Goal: Information Seeking & Learning: Find specific fact

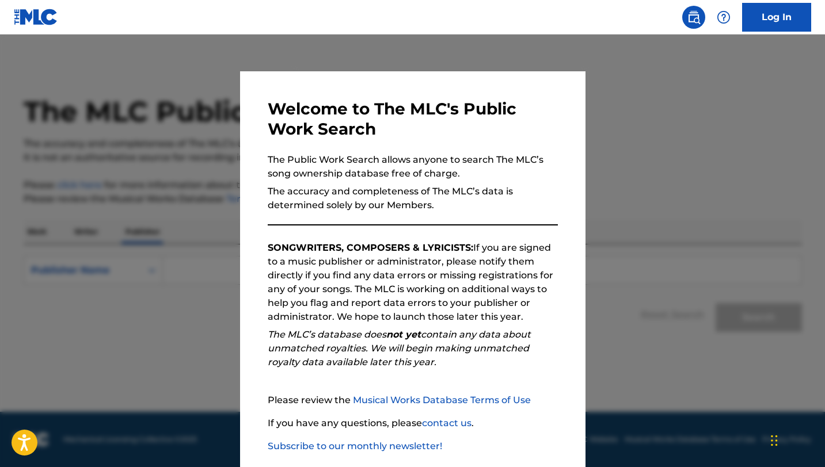
click at [569, 127] on div "Welcome to The MLC's Public Work Search The Public Work Search allows anyone to…" at bounding box center [412, 298] width 345 height 455
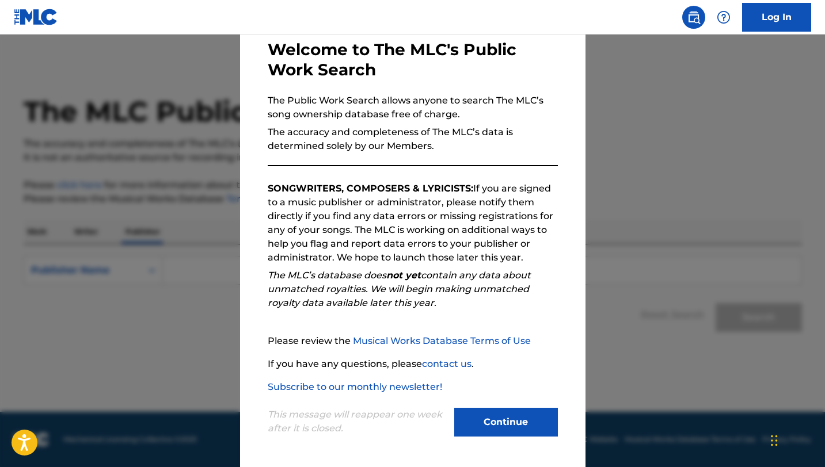
click at [471, 428] on button "Continue" at bounding box center [506, 422] width 104 height 29
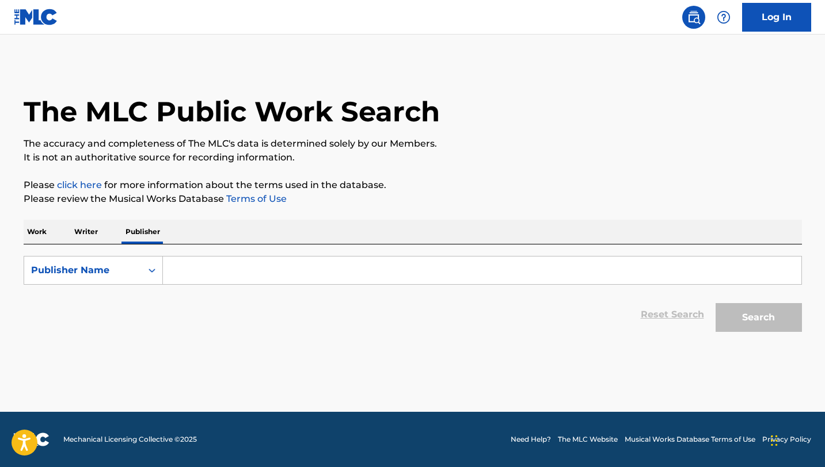
click at [93, 233] on p "Writer" at bounding box center [86, 232] width 31 height 24
click at [211, 273] on input "Search Form" at bounding box center [482, 271] width 638 height 28
paste input "Oluwole Daramola Ebenezer"
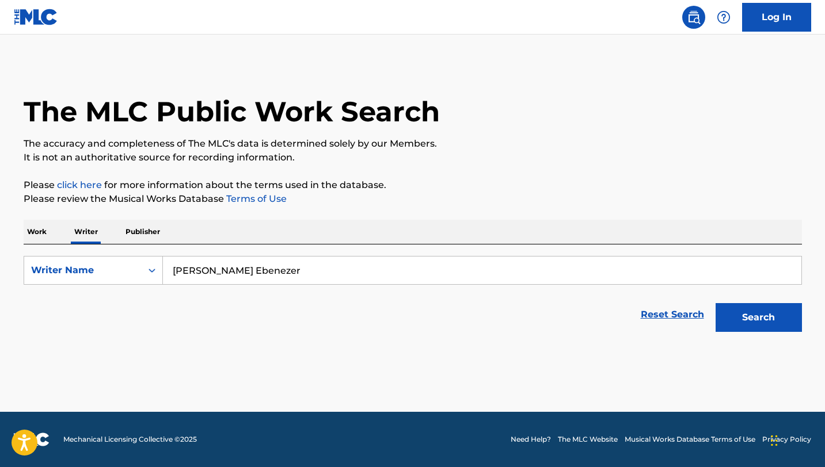
click at [716, 303] on button "Search" at bounding box center [759, 317] width 86 height 29
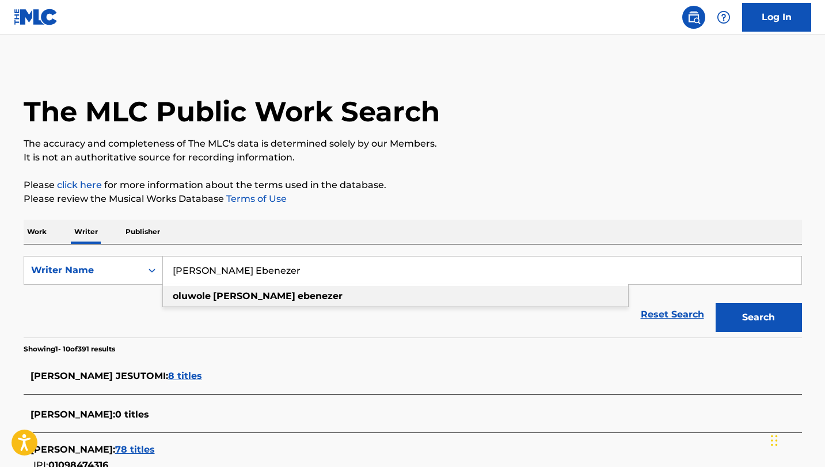
click at [209, 298] on strong "oluwole" at bounding box center [192, 296] width 38 height 11
type input "oluwole daramola ebenezer"
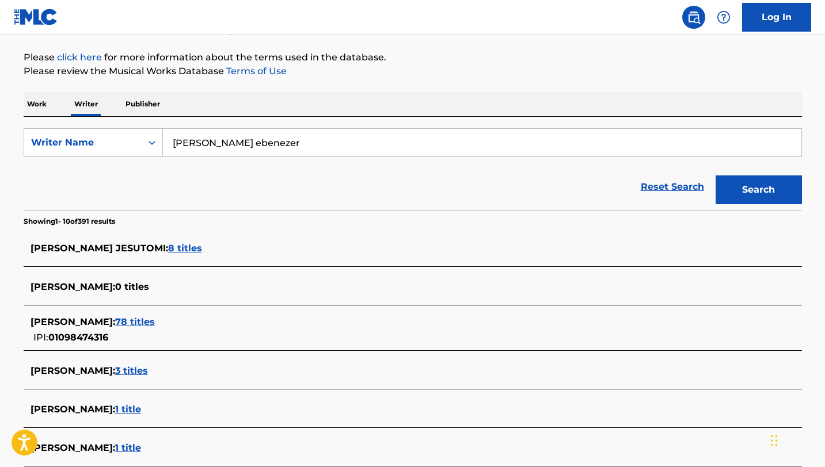
scroll to position [134, 0]
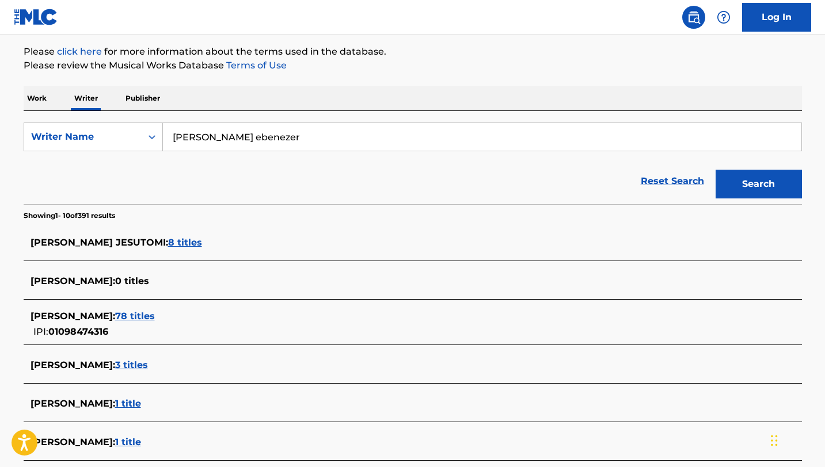
click at [155, 315] on span "78 titles" at bounding box center [135, 316] width 40 height 11
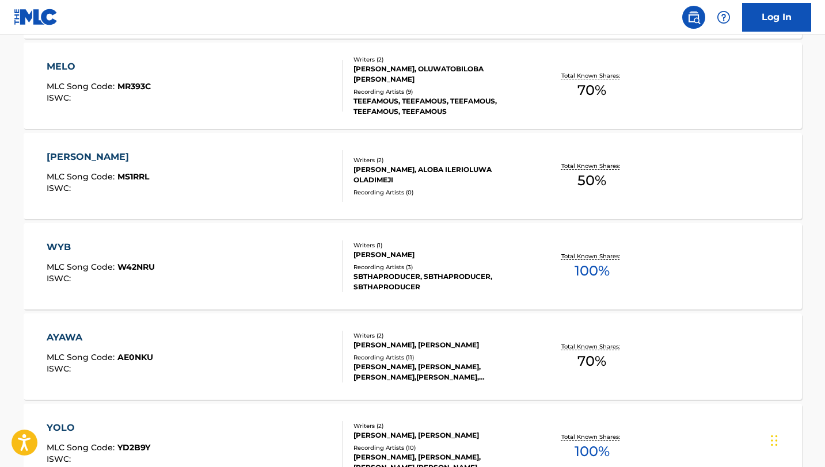
scroll to position [709, 0]
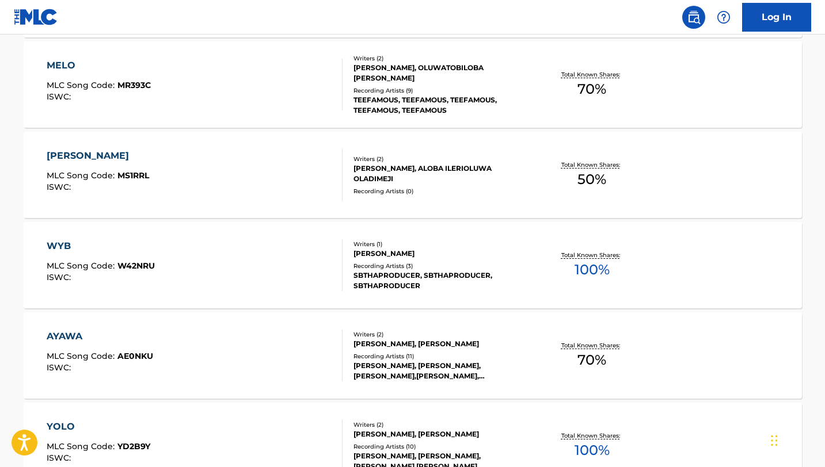
click at [165, 371] on div "AYAWA MLC Song Code : AE0NKU ISWC :" at bounding box center [195, 356] width 296 height 52
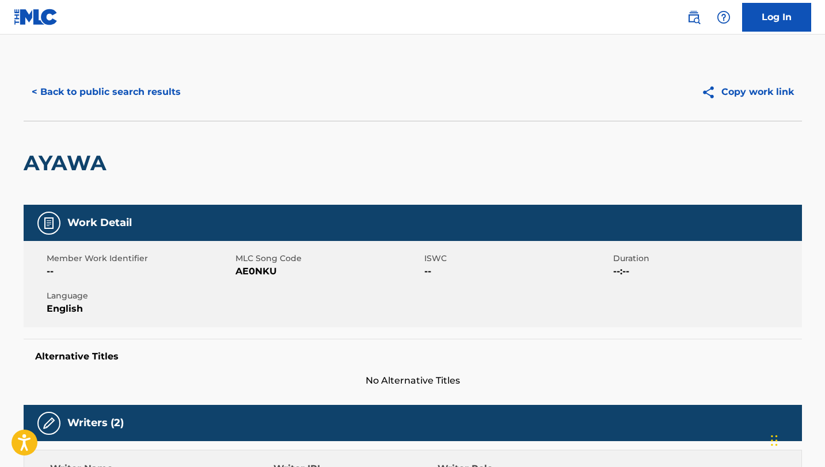
click at [50, 89] on button "< Back to public search results" at bounding box center [106, 92] width 165 height 29
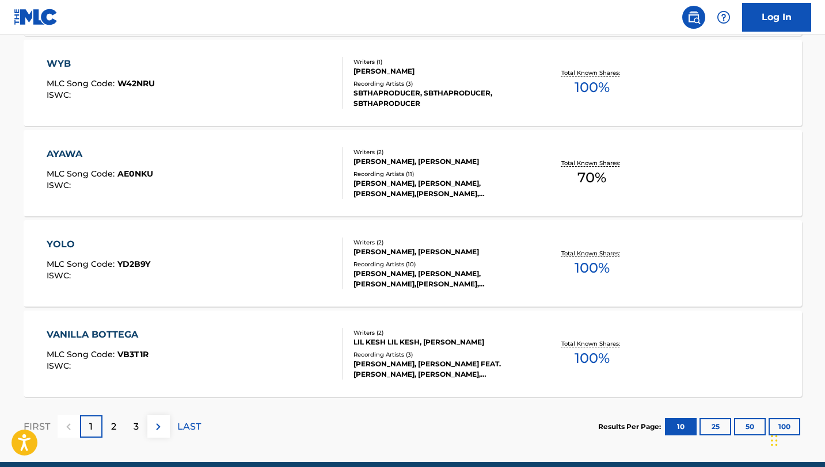
scroll to position [888, 0]
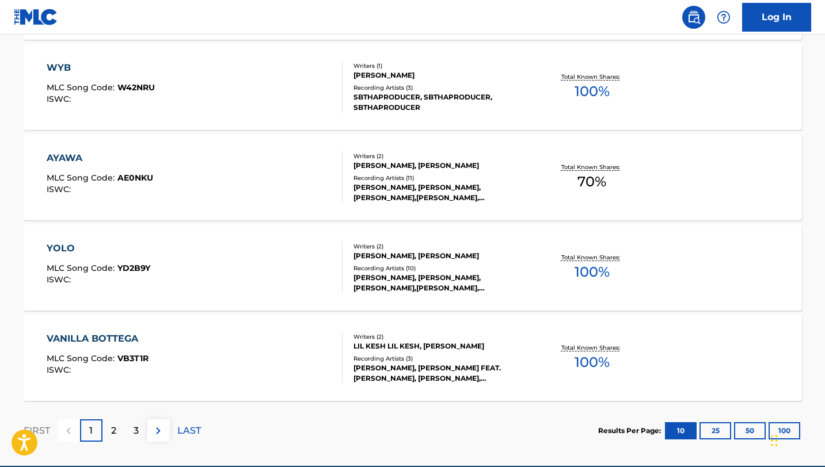
click at [248, 359] on div "VANILLA BOTTEGA MLC Song Code : VB3T1R ISWC :" at bounding box center [195, 358] width 296 height 52
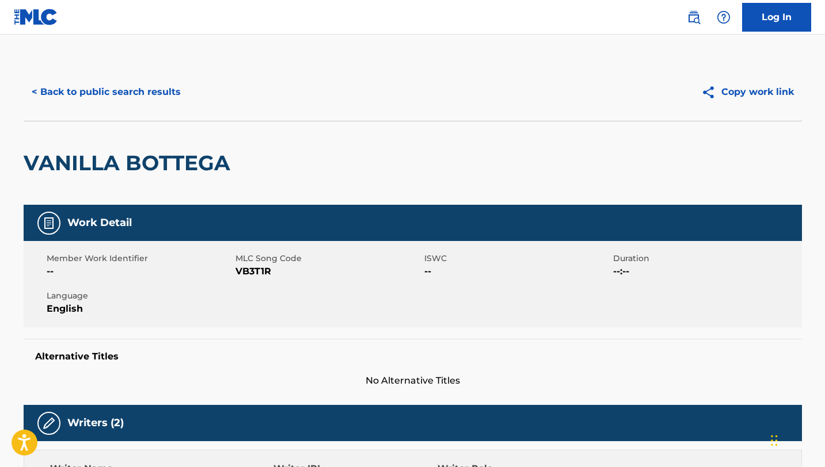
click at [39, 88] on button "< Back to public search results" at bounding box center [106, 92] width 165 height 29
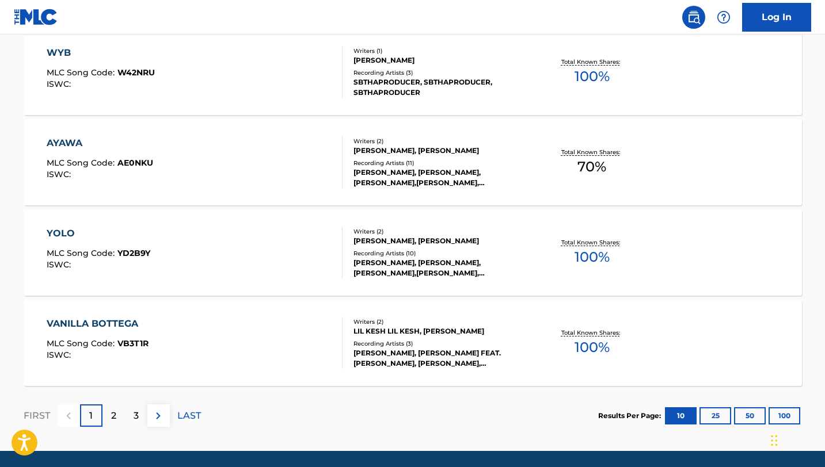
scroll to position [942, 0]
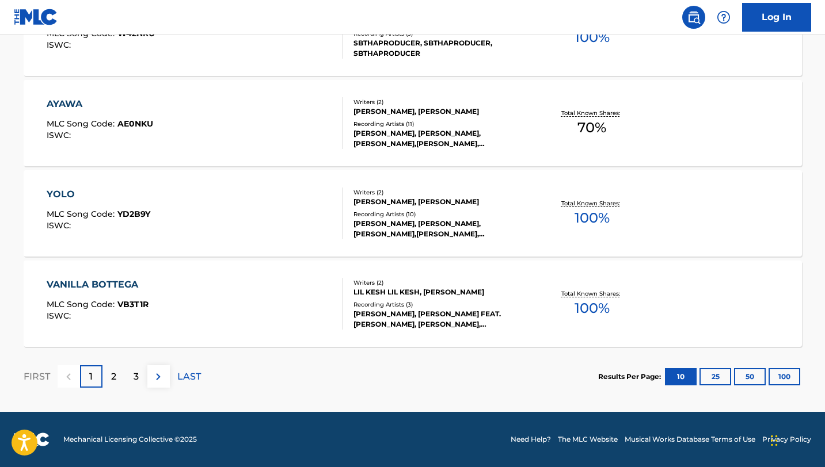
click at [785, 378] on button "100" at bounding box center [784, 376] width 32 height 17
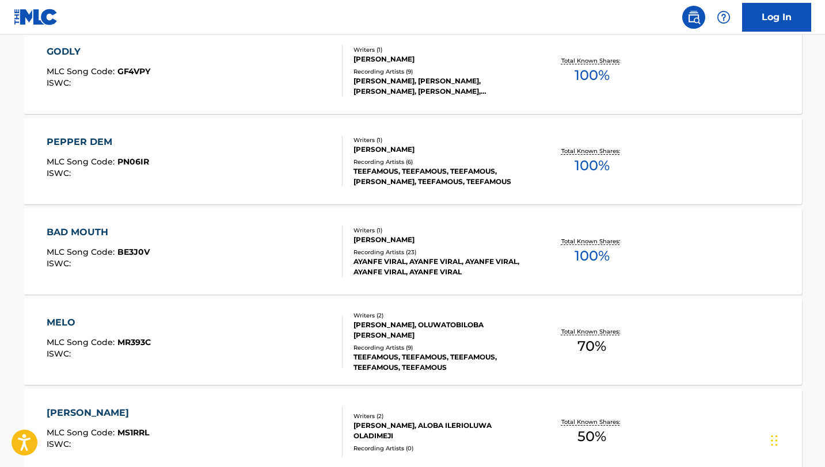
scroll to position [0, 0]
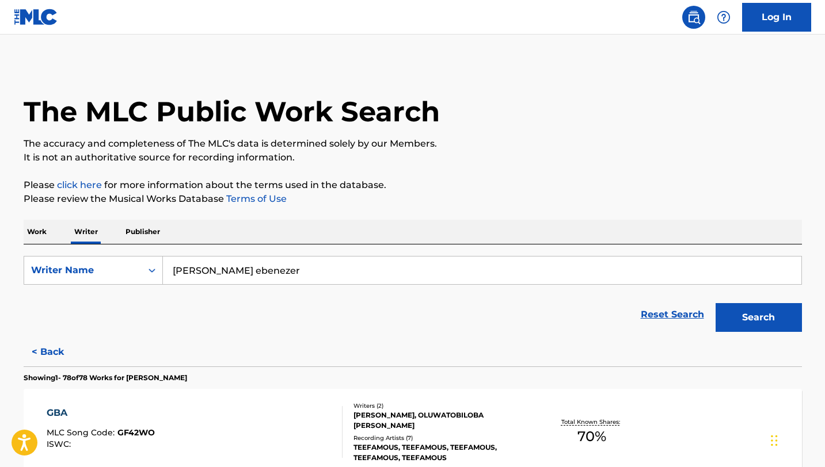
click at [39, 360] on button "< Back" at bounding box center [58, 352] width 69 height 29
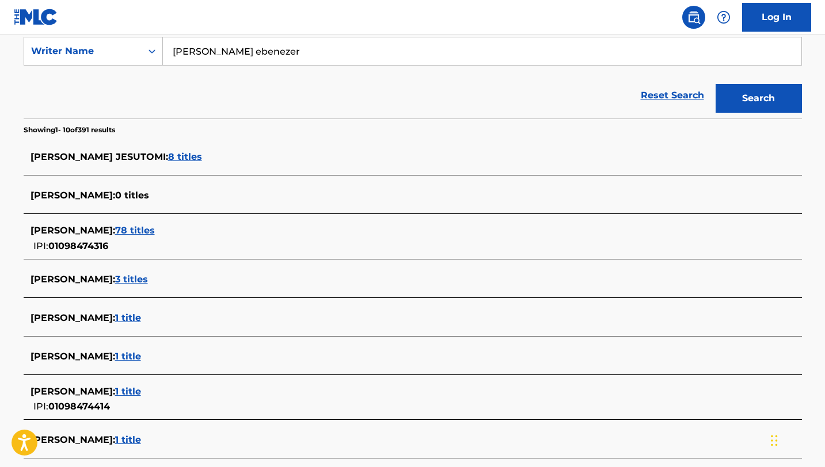
scroll to position [232, 0]
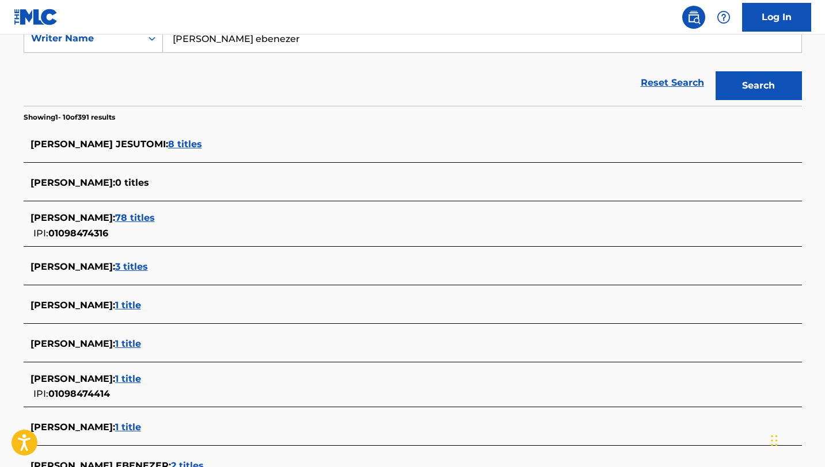
click at [148, 270] on span "3 titles" at bounding box center [131, 266] width 33 height 11
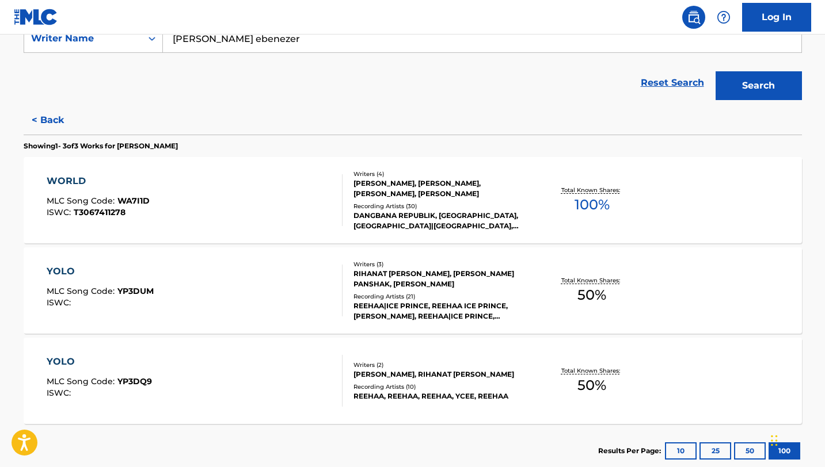
click at [186, 197] on div "WORLD MLC Song Code : WA7I1D ISWC : T3067411278" at bounding box center [195, 200] width 296 height 52
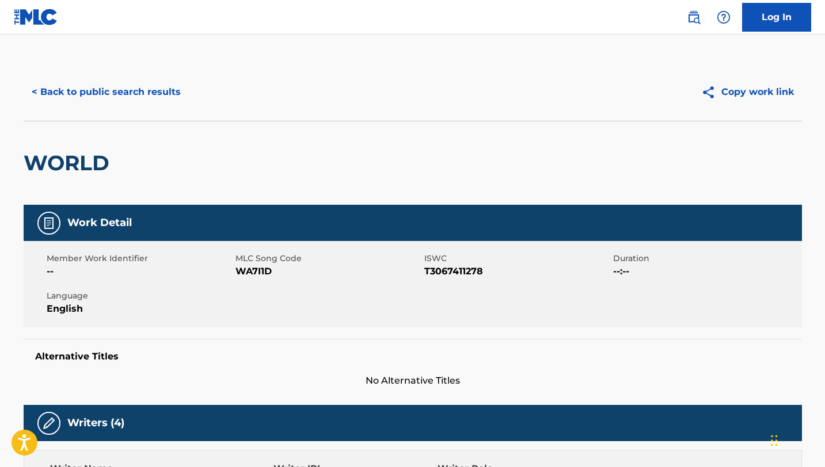
click at [37, 92] on button "< Back to public search results" at bounding box center [106, 92] width 165 height 29
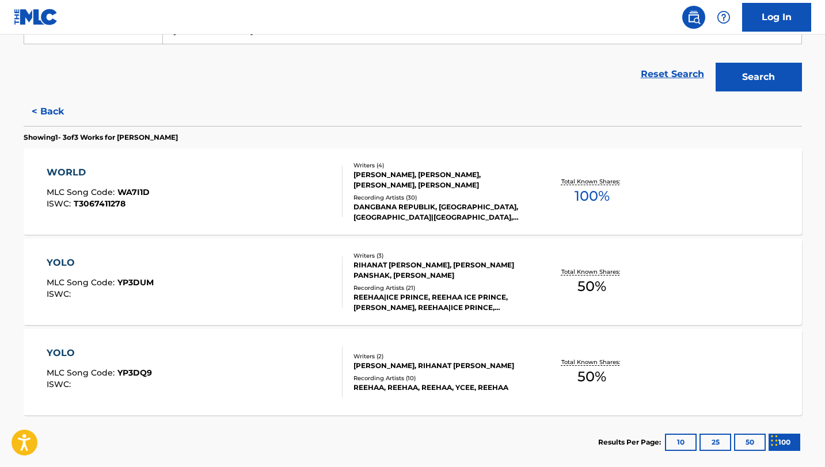
scroll to position [244, 0]
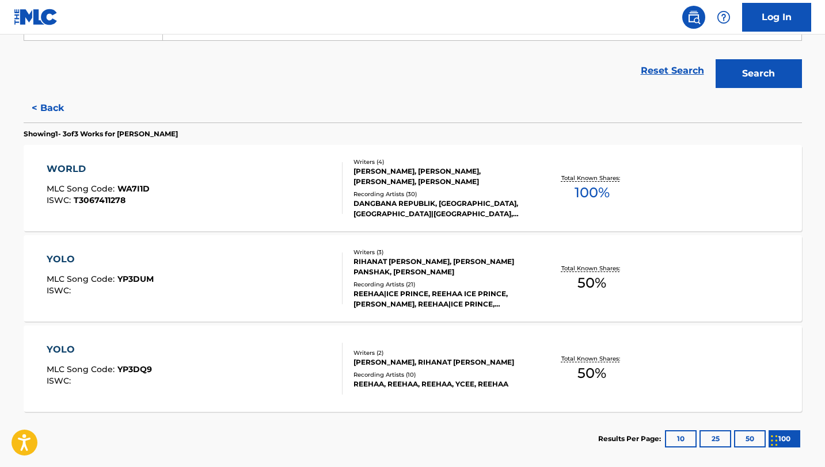
click at [181, 295] on div "YOLO MLC Song Code : YP3DUM ISWC :" at bounding box center [195, 279] width 296 height 52
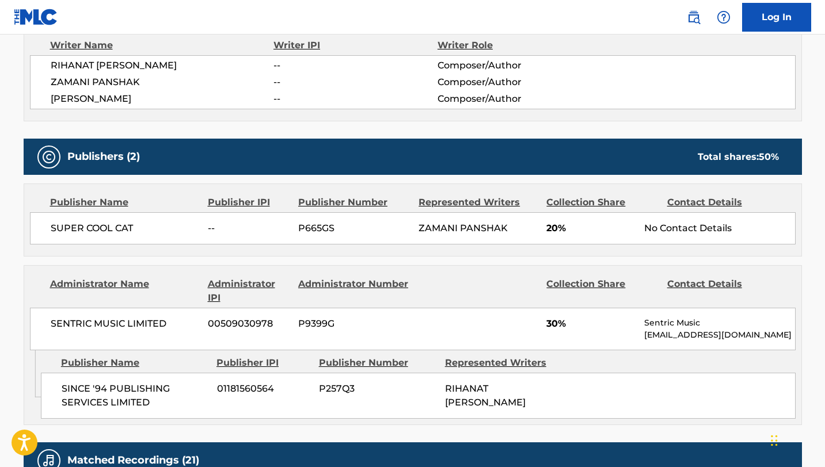
scroll to position [424, 0]
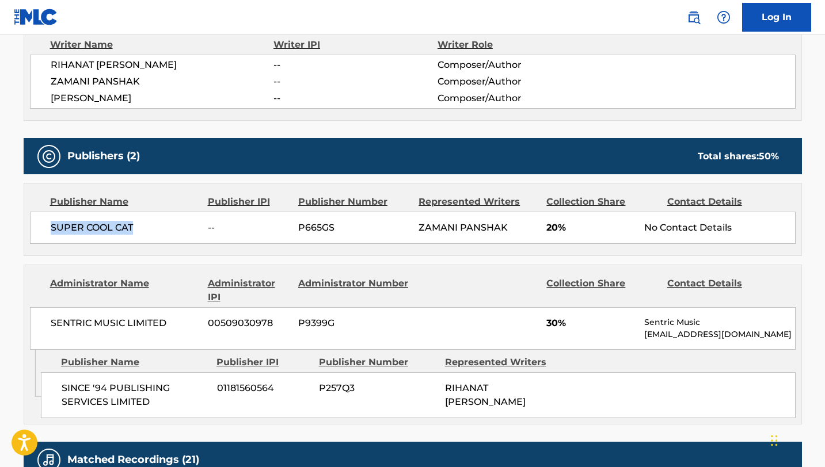
drag, startPoint x: 140, startPoint y: 224, endPoint x: 27, endPoint y: 222, distance: 112.8
click at [27, 222] on div "Publisher Name Publisher IPI Publisher Number Represented Writers Collection Sh…" at bounding box center [412, 220] width 777 height 72
copy span "SUPER COOL CAT"
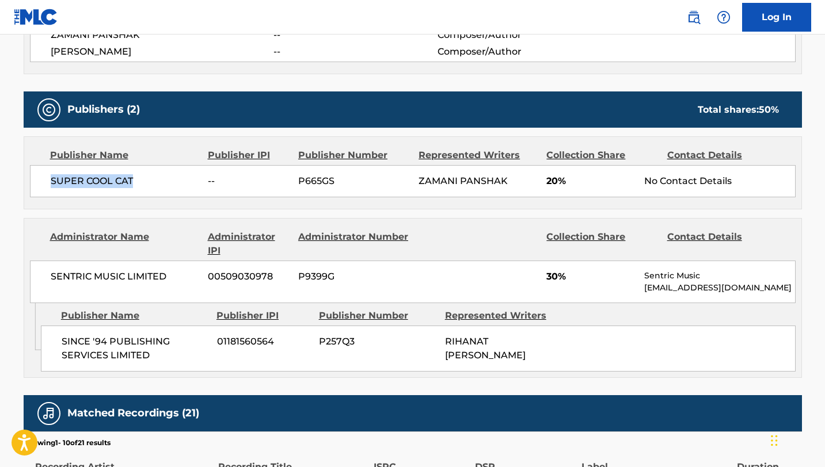
scroll to position [0, 0]
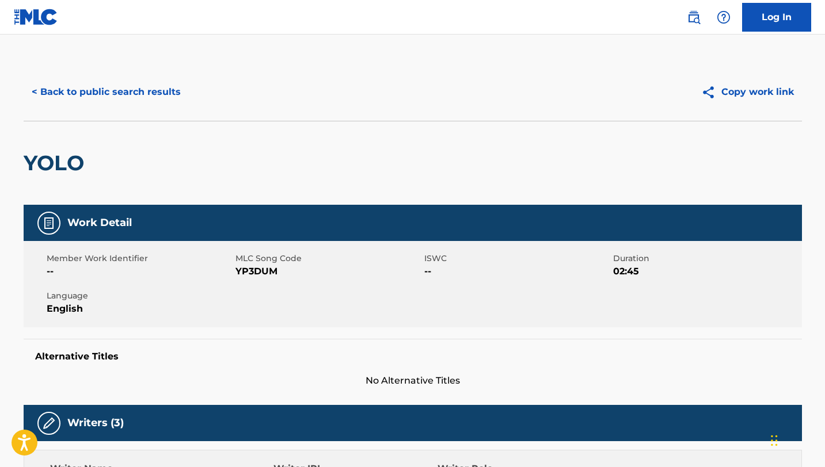
click at [45, 97] on button "< Back to public search results" at bounding box center [106, 92] width 165 height 29
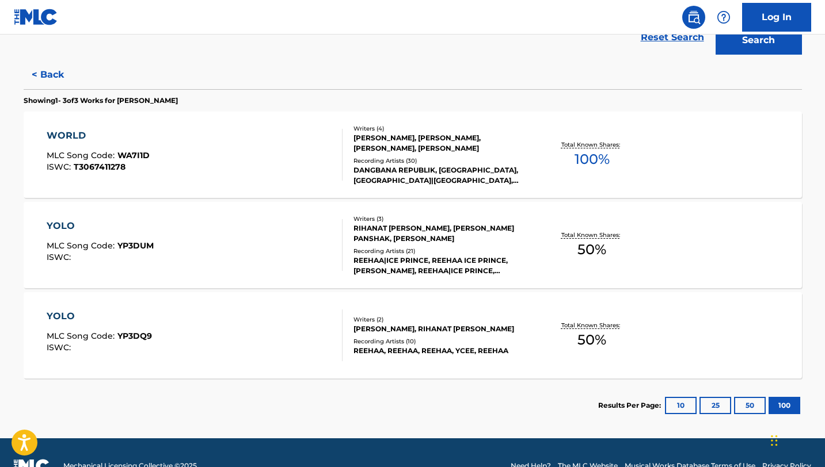
scroll to position [269, 0]
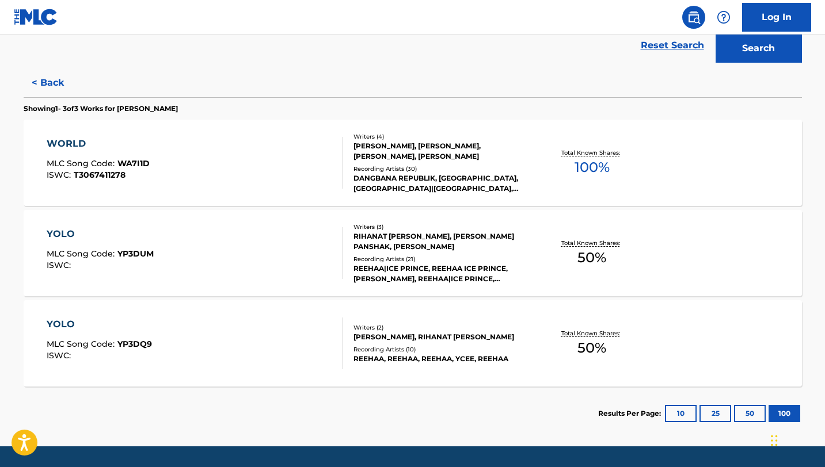
click at [41, 92] on button "< Back" at bounding box center [58, 82] width 69 height 29
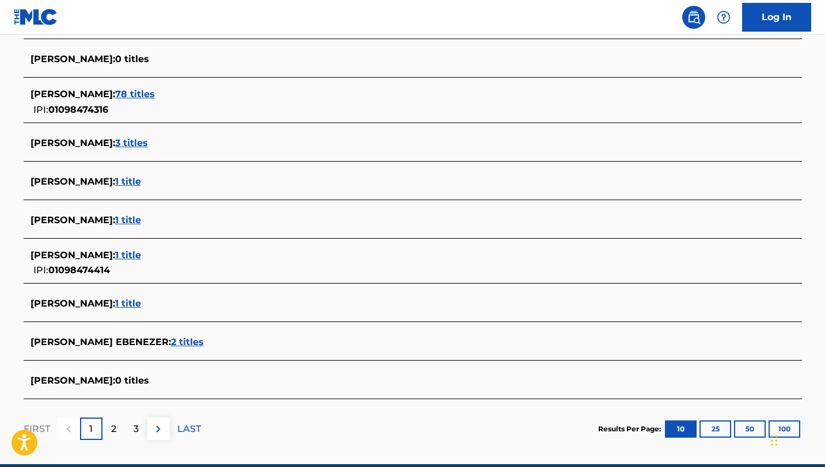
scroll to position [357, 0]
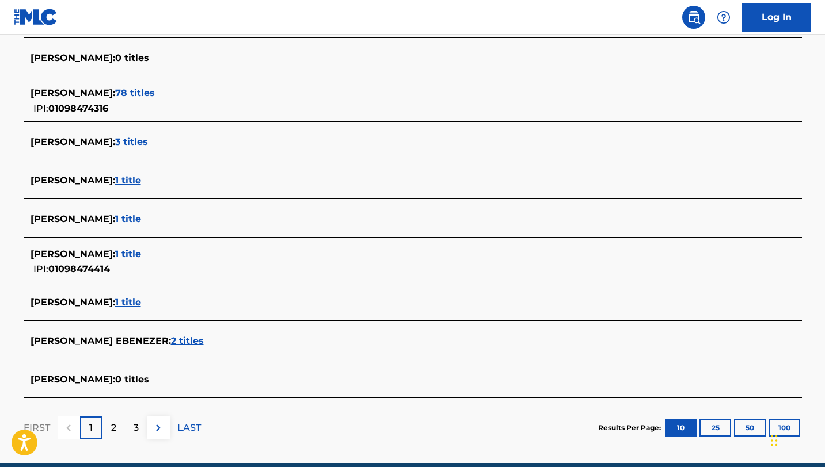
click at [141, 255] on span "1 title" at bounding box center [128, 254] width 26 height 11
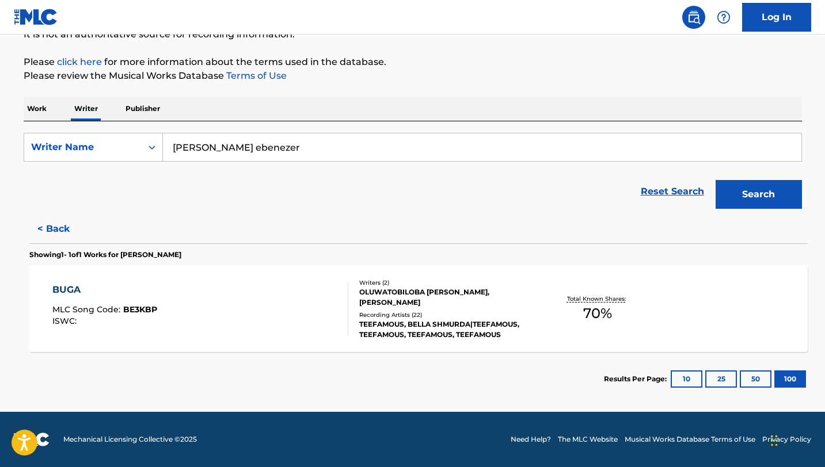
scroll to position [123, 0]
click at [77, 287] on div "BUGA" at bounding box center [99, 290] width 105 height 14
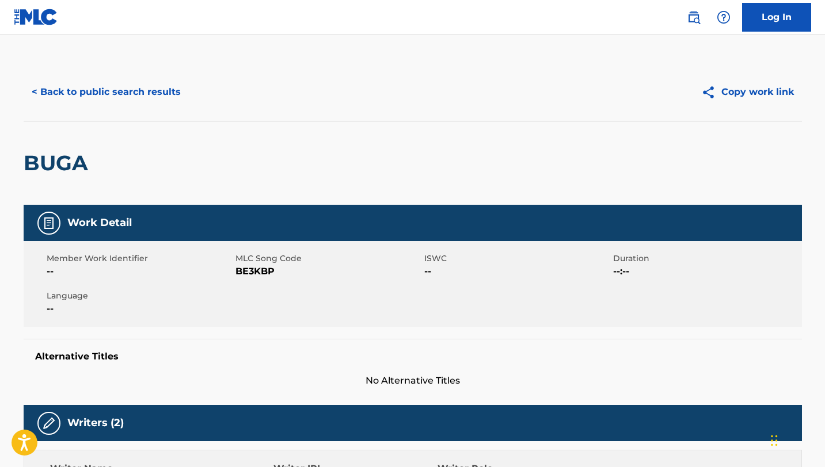
click at [37, 92] on button "< Back to public search results" at bounding box center [106, 92] width 165 height 29
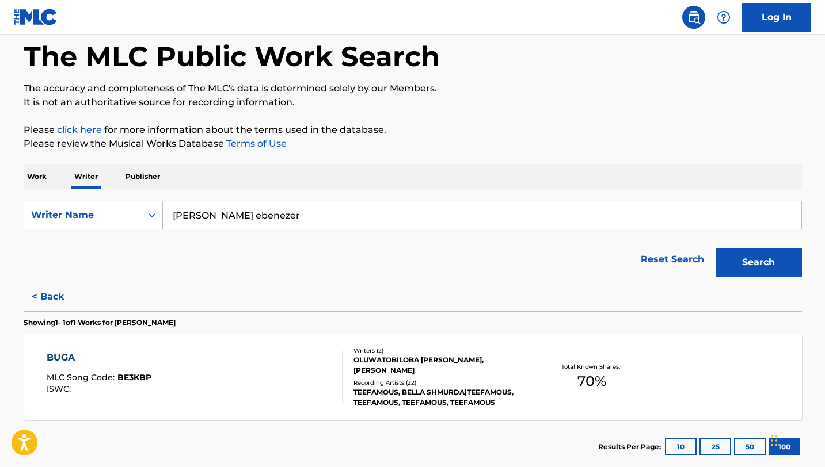
scroll to position [123, 0]
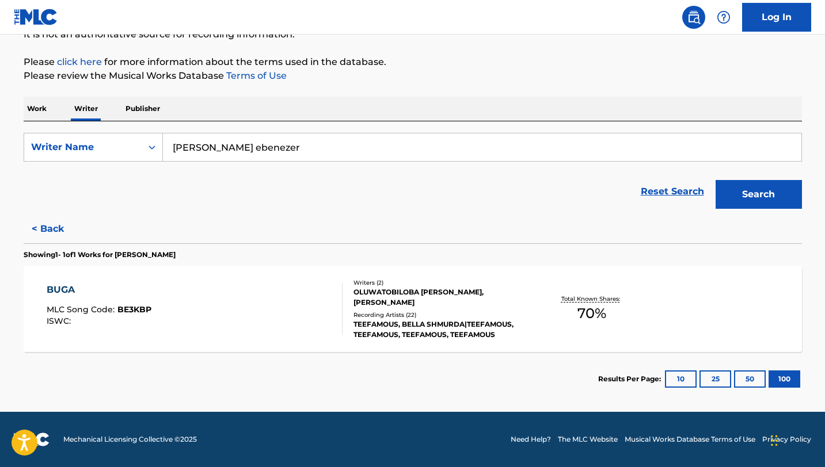
click at [39, 235] on button "< Back" at bounding box center [58, 229] width 69 height 29
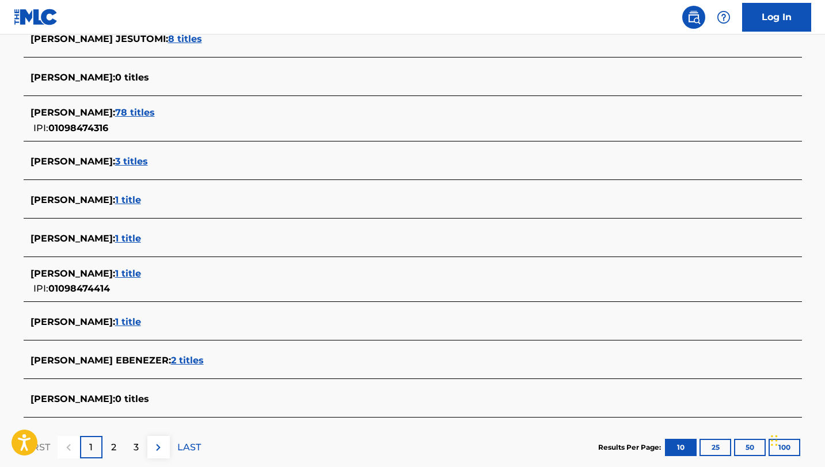
scroll to position [338, 0]
click at [204, 359] on span "2 titles" at bounding box center [187, 360] width 33 height 11
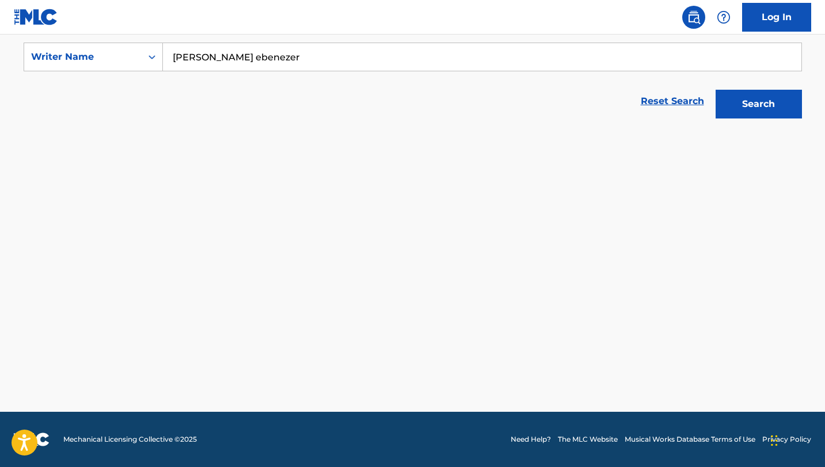
scroll to position [214, 0]
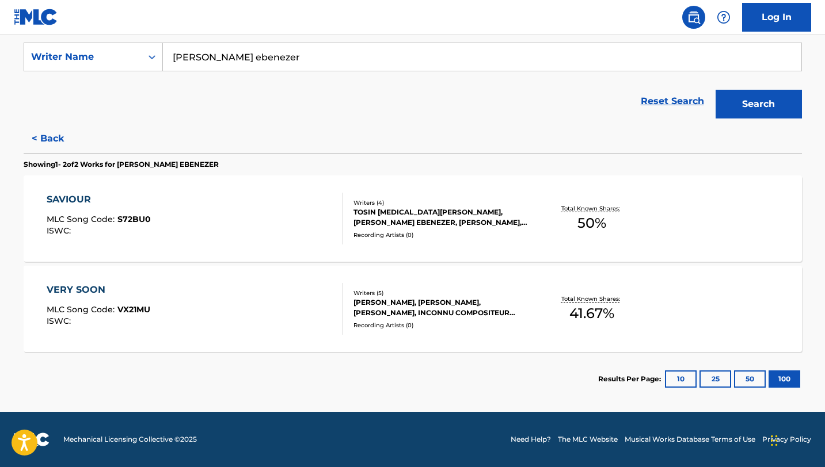
click at [121, 292] on div "VERY SOON" at bounding box center [99, 290] width 104 height 14
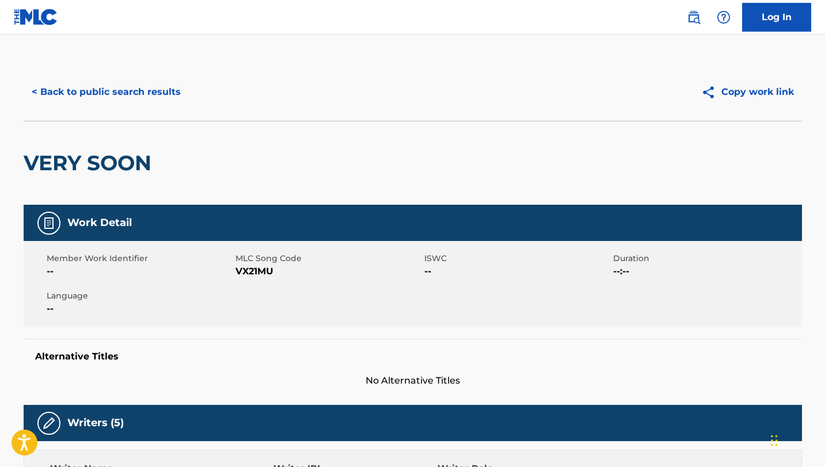
click at [50, 102] on button "< Back to public search results" at bounding box center [106, 92] width 165 height 29
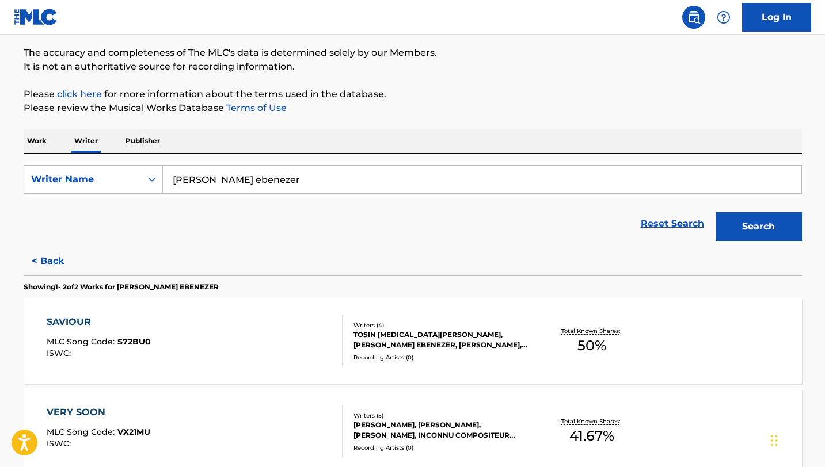
scroll to position [93, 0]
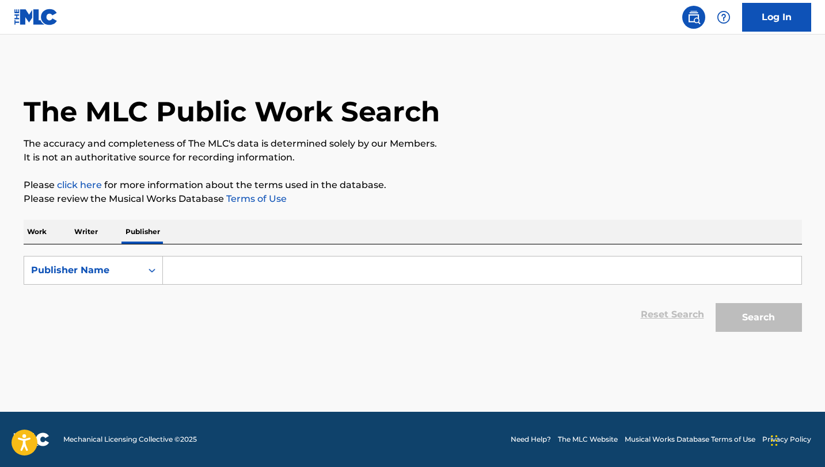
click at [216, 276] on input "Search Form" at bounding box center [482, 271] width 638 height 28
paste input "SUPER COOL CAT"
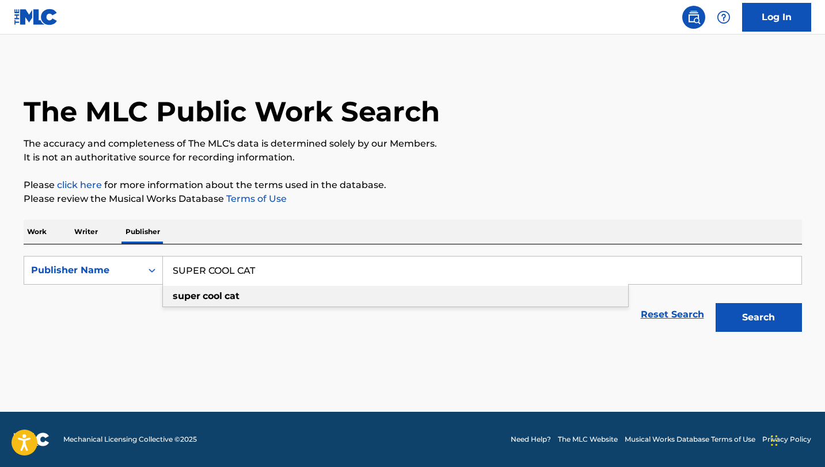
click at [502, 299] on div "super cool cat" at bounding box center [395, 296] width 465 height 21
type input "super cool cat"
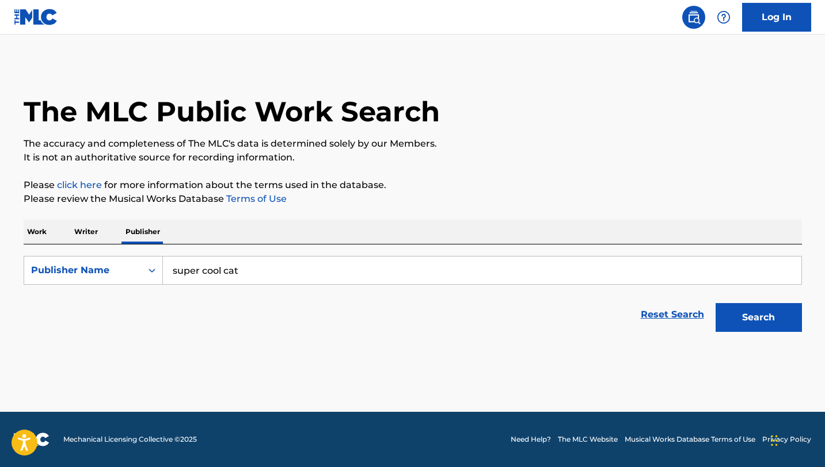
click at [743, 317] on button "Search" at bounding box center [759, 317] width 86 height 29
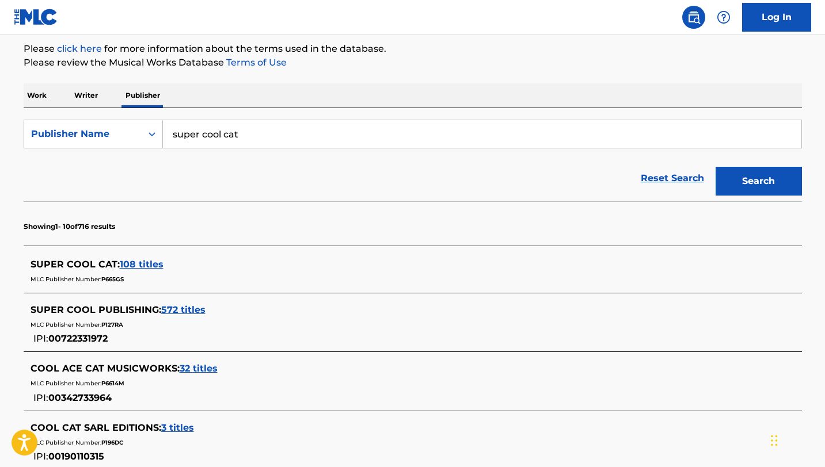
scroll to position [138, 0]
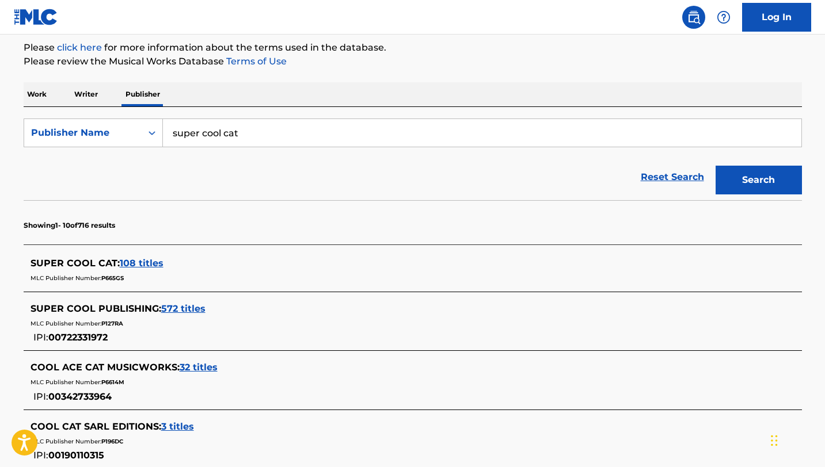
click at [124, 266] on span "108 titles" at bounding box center [142, 263] width 44 height 11
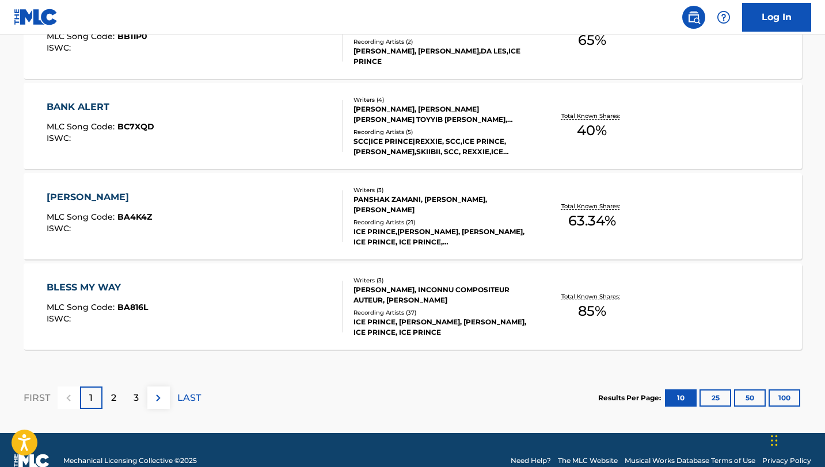
scroll to position [988, 0]
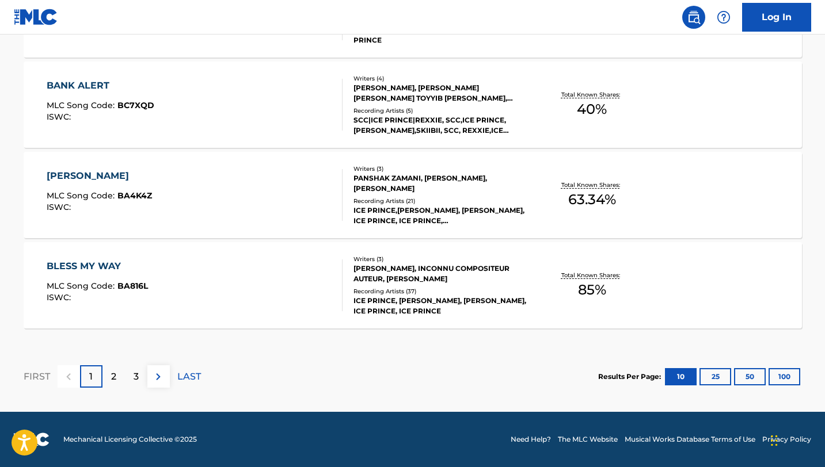
click at [789, 378] on button "100" at bounding box center [784, 376] width 32 height 17
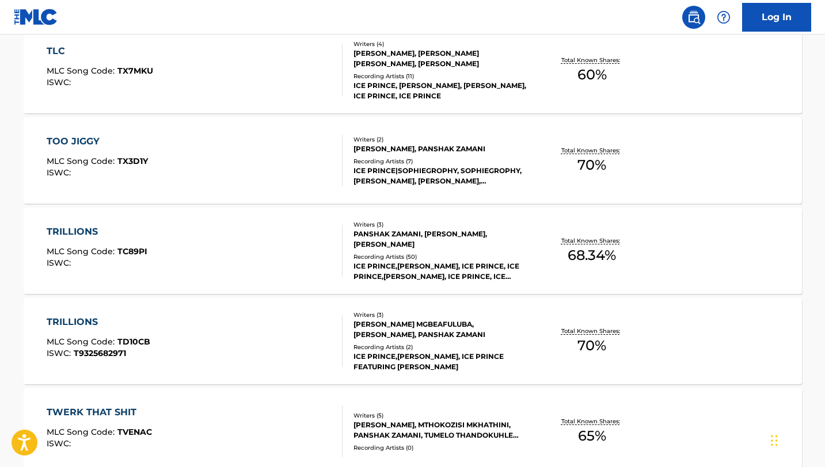
scroll to position [9122, 0]
